Goal: Complete application form

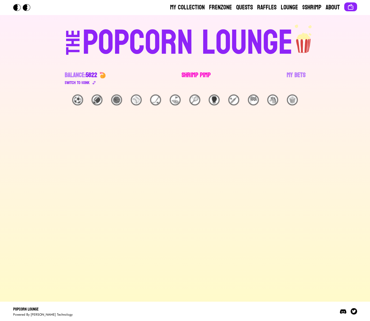
click at [200, 73] on link "Shrimp Pimp" at bounding box center [195, 78] width 29 height 15
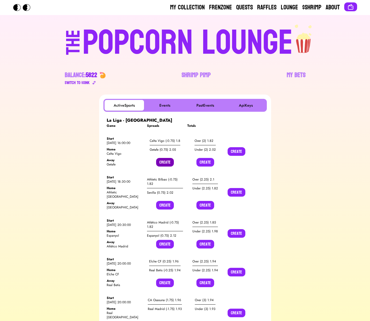
click at [167, 160] on button "Create" at bounding box center [165, 162] width 18 height 9
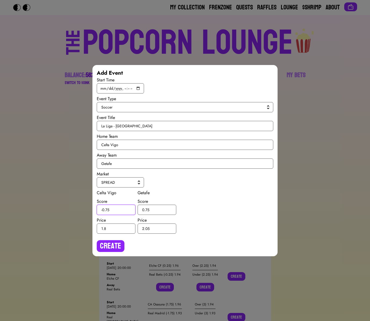
click at [107, 209] on input "-0.75" at bounding box center [116, 209] width 39 height 10
type input "-0.5"
click at [147, 209] on input "0.75" at bounding box center [156, 209] width 39 height 10
type input "0.5"
click at [121, 239] on div "Create" at bounding box center [185, 244] width 176 height 16
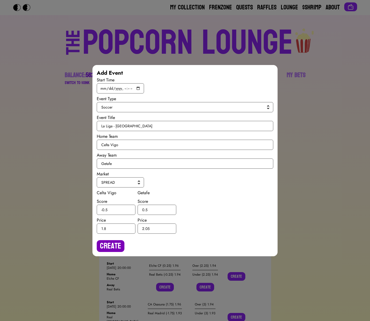
click at [116, 242] on button "Create" at bounding box center [111, 246] width 28 height 12
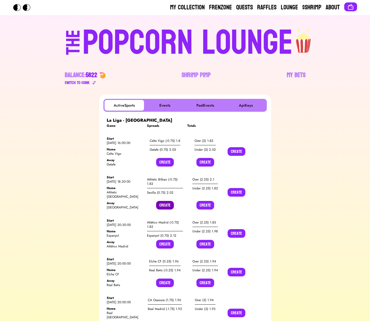
click at [160, 202] on button "Create" at bounding box center [165, 205] width 18 height 9
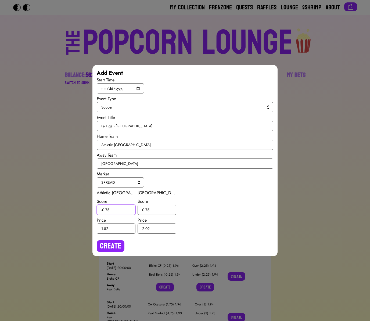
click at [107, 209] on input "-0.75" at bounding box center [116, 209] width 39 height 10
type input "-0.5"
click at [148, 209] on input "0.75" at bounding box center [156, 209] width 39 height 10
type input "0.5"
click at [121, 243] on button "Create" at bounding box center [111, 246] width 28 height 12
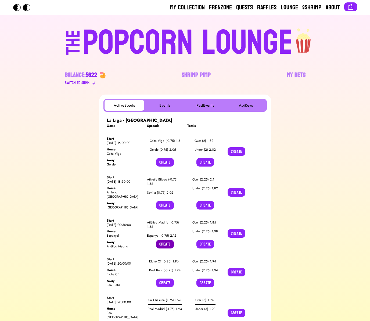
click at [165, 240] on button "Create" at bounding box center [165, 244] width 18 height 9
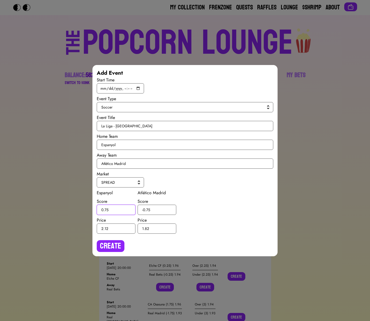
click at [106, 210] on input "0.75" at bounding box center [116, 209] width 39 height 10
type input "0.5"
click at [148, 209] on input "-0.75" at bounding box center [156, 209] width 39 height 10
type input "-0.5"
click at [117, 245] on button "Create" at bounding box center [111, 246] width 28 height 12
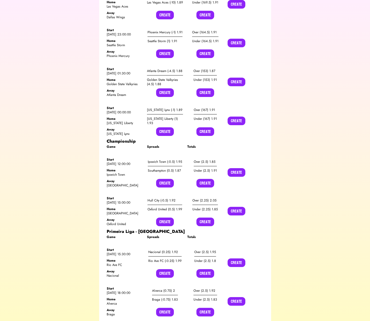
scroll to position [450, 0]
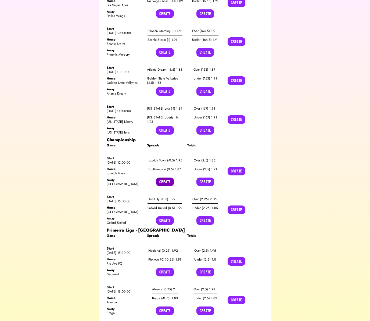
click at [158, 177] on button "Create" at bounding box center [165, 181] width 18 height 9
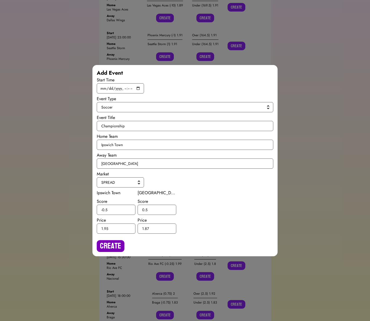
click at [112, 245] on button "Create" at bounding box center [111, 246] width 28 height 12
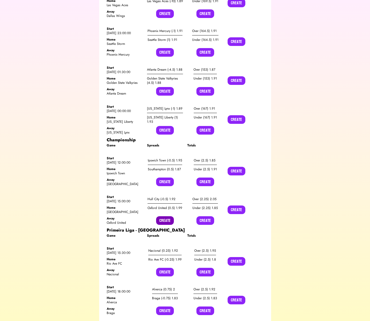
click at [157, 216] on button "Create" at bounding box center [165, 220] width 18 height 9
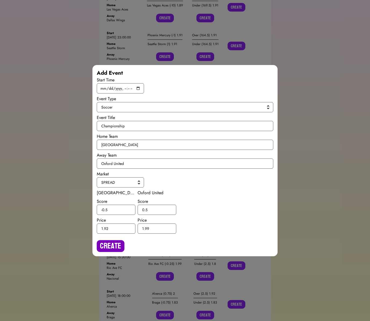
click at [105, 242] on button "Create" at bounding box center [111, 246] width 28 height 12
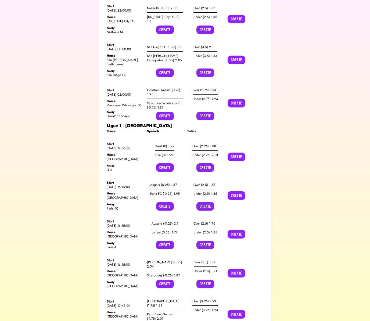
scroll to position [2026, 0]
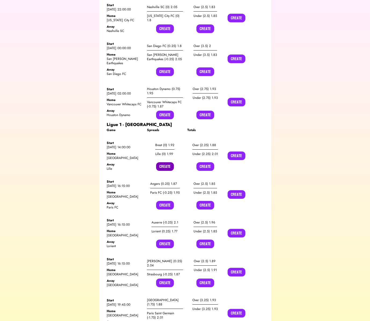
click at [165, 162] on button "Create" at bounding box center [165, 166] width 18 height 9
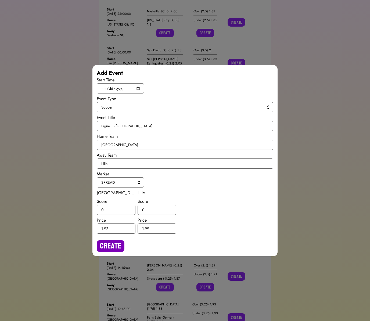
click at [108, 248] on button "Create" at bounding box center [111, 246] width 28 height 12
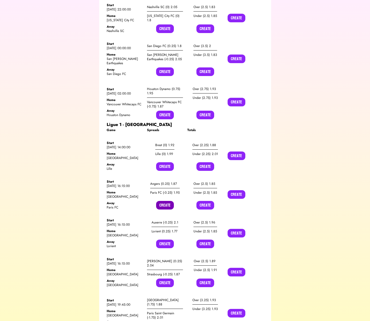
click at [161, 201] on button "Create" at bounding box center [165, 205] width 18 height 9
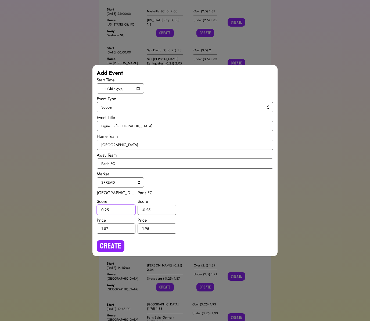
click at [106, 209] on input "0.25" at bounding box center [116, 209] width 39 height 10
type input "0.5"
click at [148, 209] on input "-0.25" at bounding box center [156, 209] width 39 height 10
type input "-0.5"
click at [117, 247] on button "Create" at bounding box center [111, 246] width 28 height 12
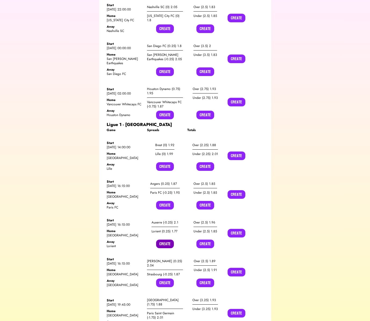
click at [163, 239] on button "Create" at bounding box center [165, 243] width 18 height 9
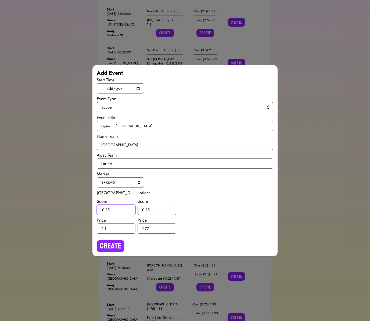
click at [107, 211] on input "-0.25" at bounding box center [116, 209] width 39 height 10
type input "-0.5"
click at [148, 209] on input "0.25" at bounding box center [156, 209] width 39 height 10
type input "0.5"
click at [120, 240] on button "Create" at bounding box center [111, 246] width 28 height 12
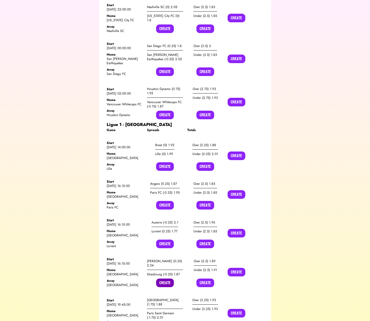
click at [165, 278] on button "Create" at bounding box center [165, 282] width 18 height 9
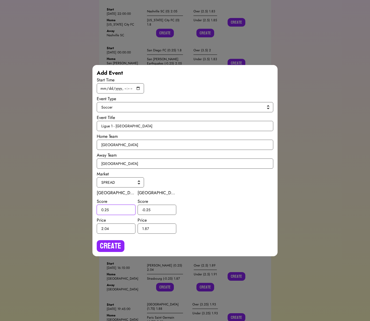
click at [107, 211] on input "0.25" at bounding box center [116, 209] width 39 height 10
type input "0.5"
click at [148, 210] on input "-0.25" at bounding box center [156, 209] width 39 height 10
type input "-0.5"
click at [123, 240] on button "Create" at bounding box center [111, 246] width 28 height 12
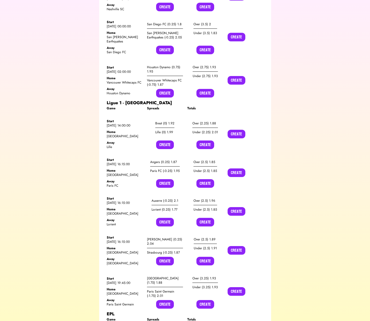
scroll to position [2049, 0]
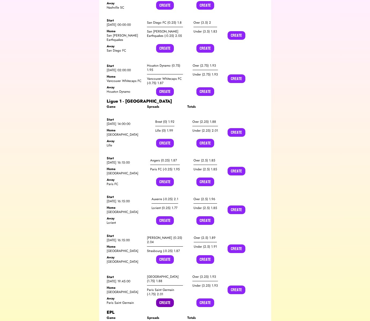
click at [164, 298] on button "Create" at bounding box center [165, 302] width 18 height 9
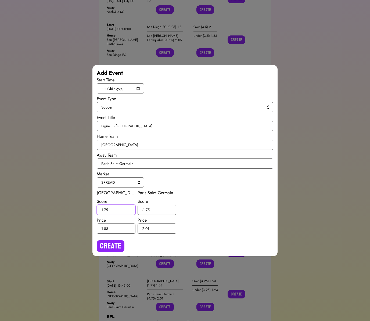
click at [105, 209] on input "1.75" at bounding box center [116, 209] width 39 height 10
type input "1.5"
click at [147, 209] on input "-1.75" at bounding box center [156, 209] width 39 height 10
type input "-1.5"
click at [123, 244] on button "Create" at bounding box center [111, 246] width 28 height 12
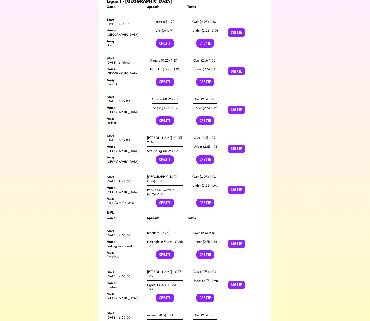
scroll to position [2161, 0]
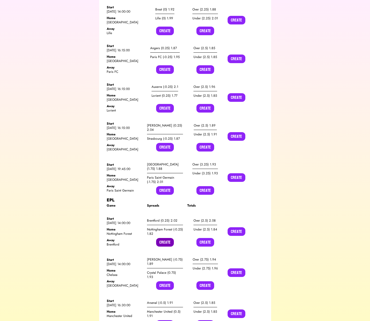
click at [161, 238] on button "Create" at bounding box center [165, 242] width 18 height 9
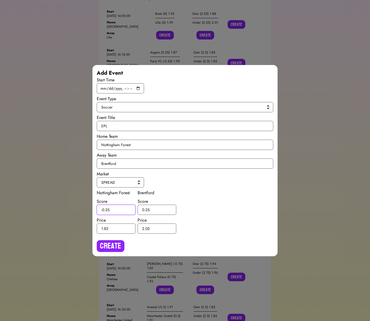
click at [108, 210] on input "-0.25" at bounding box center [116, 209] width 39 height 10
type input "-0.5"
click at [147, 210] on input "0.25" at bounding box center [156, 209] width 39 height 10
type input "0.5"
click at [118, 243] on button "Create" at bounding box center [111, 246] width 28 height 12
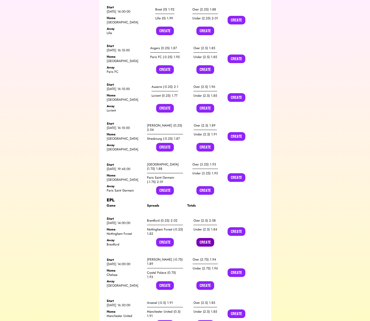
click at [203, 238] on button "Create" at bounding box center [205, 242] width 18 height 9
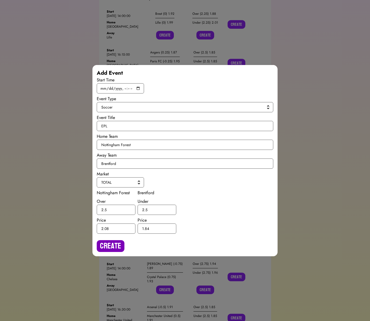
click at [119, 243] on button "Create" at bounding box center [111, 246] width 28 height 12
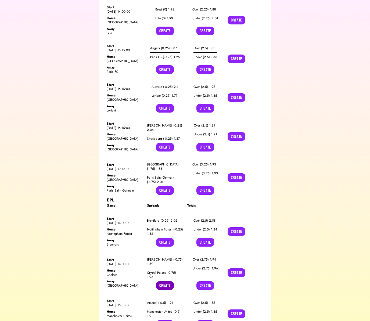
click at [159, 281] on button "Create" at bounding box center [165, 285] width 18 height 9
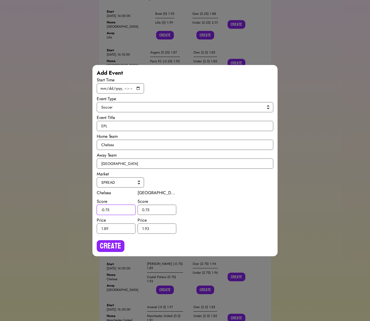
click at [107, 210] on input "-0.75" at bounding box center [116, 209] width 39 height 10
type input "-0.5"
click at [148, 209] on input "0.75" at bounding box center [156, 209] width 39 height 10
type input "0.5"
click at [120, 240] on button "Create" at bounding box center [111, 246] width 28 height 12
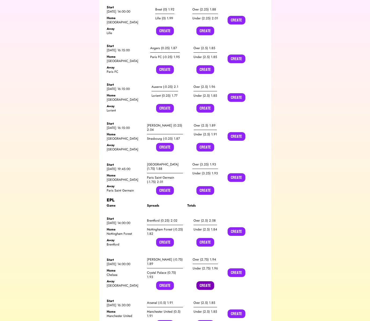
click at [200, 281] on button "Create" at bounding box center [205, 285] width 18 height 9
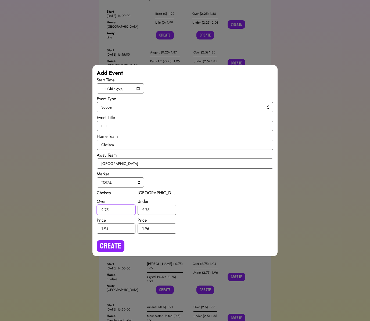
click at [107, 209] on input "2.75" at bounding box center [116, 209] width 39 height 10
type input "2.5"
click at [147, 209] on input "2.75" at bounding box center [156, 209] width 39 height 10
type input "2.5"
click at [114, 243] on button "Create" at bounding box center [111, 246] width 28 height 12
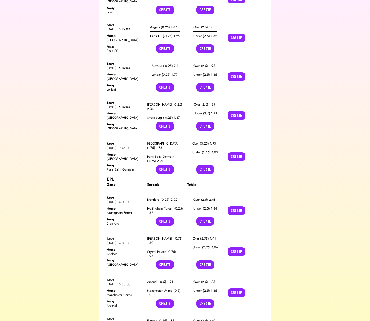
scroll to position [2185, 0]
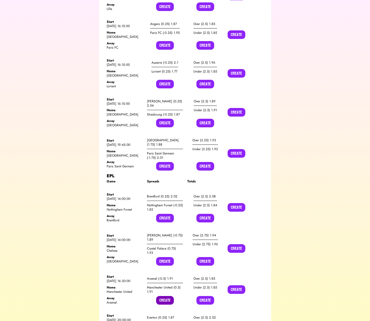
click at [166, 296] on button "Create" at bounding box center [165, 300] width 18 height 9
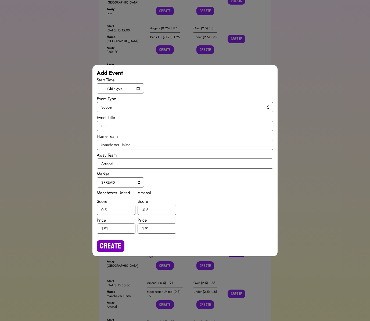
click at [110, 247] on button "Create" at bounding box center [111, 246] width 28 height 12
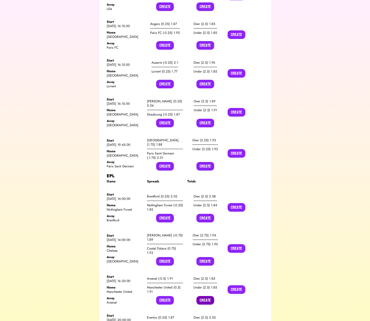
click at [201, 296] on button "Create" at bounding box center [205, 300] width 18 height 9
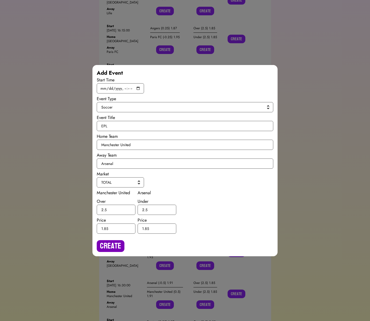
click at [107, 245] on button "Create" at bounding box center [111, 246] width 28 height 12
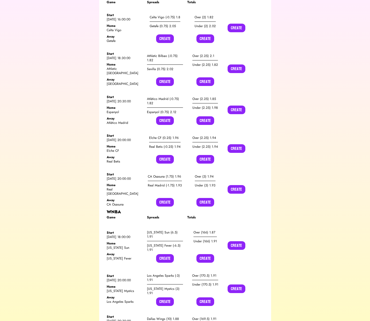
scroll to position [0, 0]
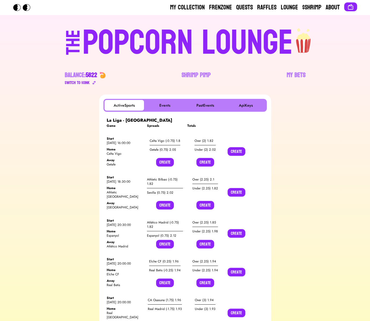
click at [164, 38] on div "POPCORN LOUNGE" at bounding box center [187, 43] width 210 height 34
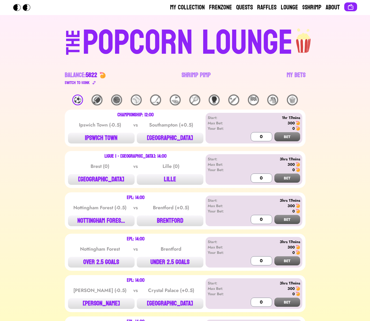
click at [78, 102] on div "⚽️" at bounding box center [77, 99] width 11 height 11
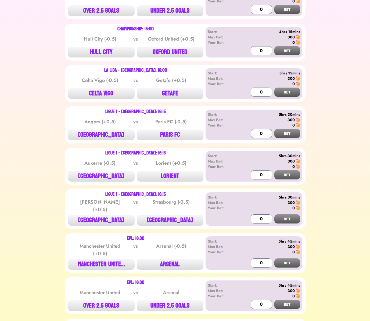
scroll to position [430, 0]
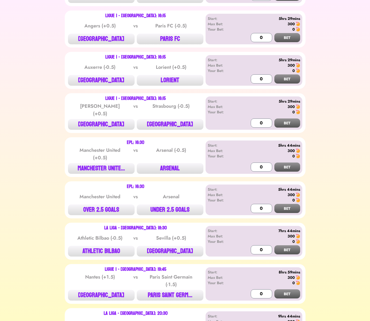
click at [324, 110] on div "⚽️ 🏈 🏀 ⚾️ 🏒 ⛳️ 🎾 🥊 🏏 🏁 🐴 🍿 Championship: 12:00 Ipswich Town (-0.5) vs Southampt…" at bounding box center [184, 5] width 357 height 680
